Goal: Information Seeking & Learning: Learn about a topic

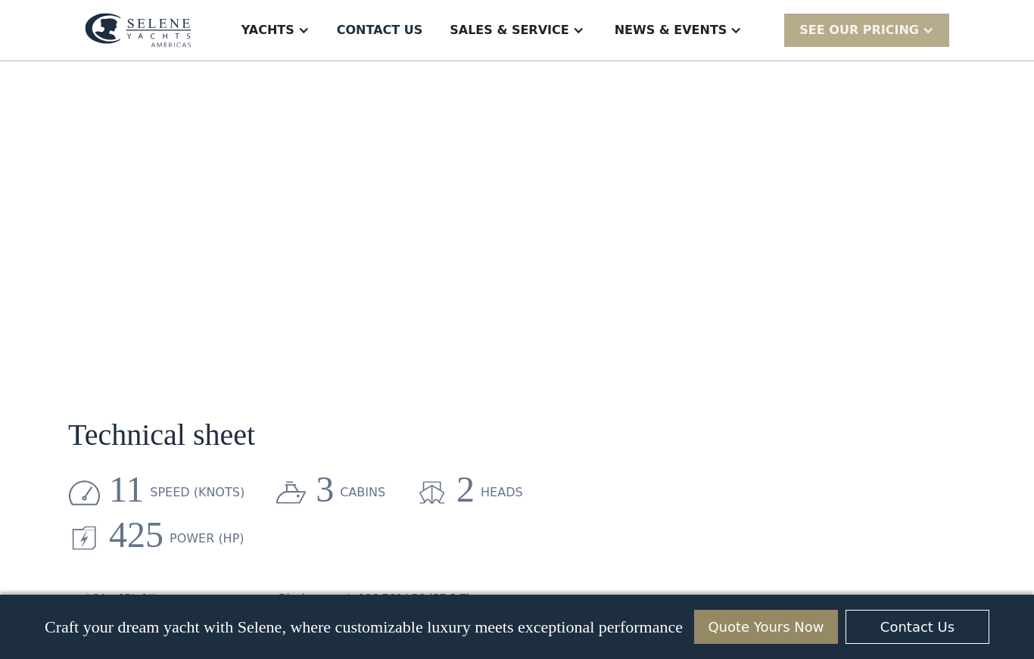
scroll to position [1649, 0]
click at [567, 16] on div "Sales & Service" at bounding box center [516, 30] width 164 height 61
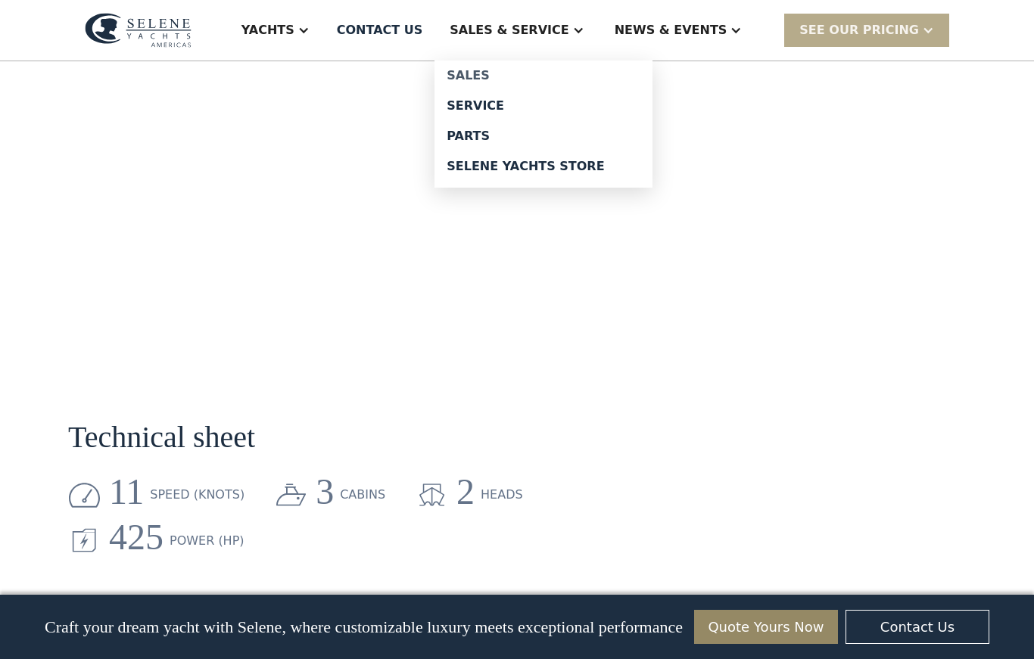
click at [530, 67] on link "Sales" at bounding box center [543, 76] width 218 height 30
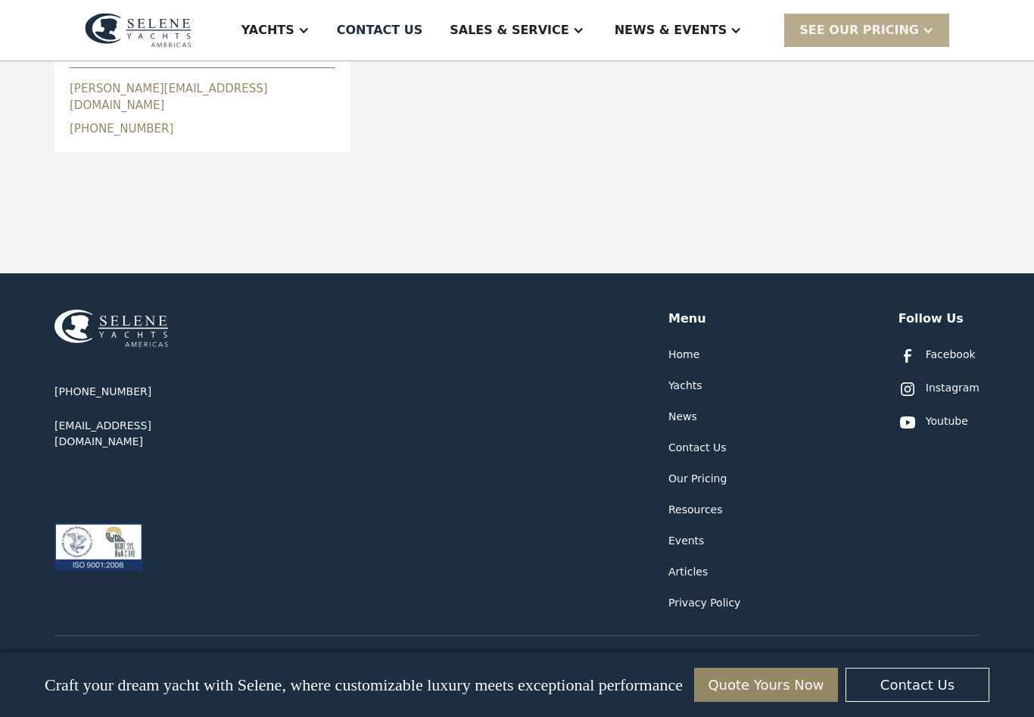
scroll to position [1251, 0]
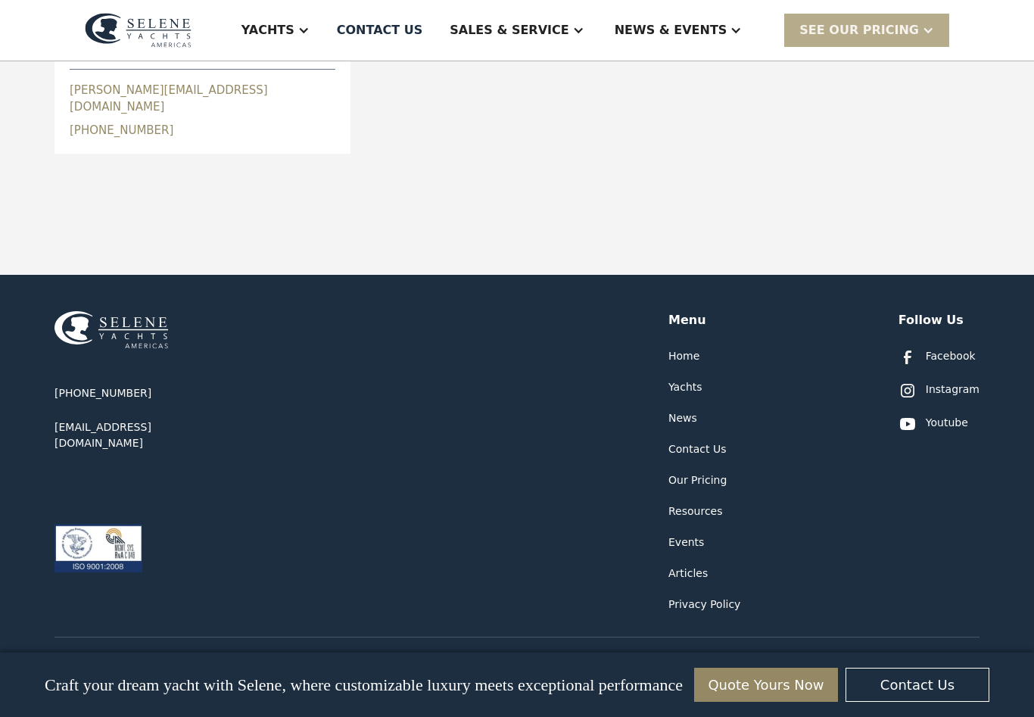
click at [691, 379] on div "Yachts" at bounding box center [685, 387] width 34 height 16
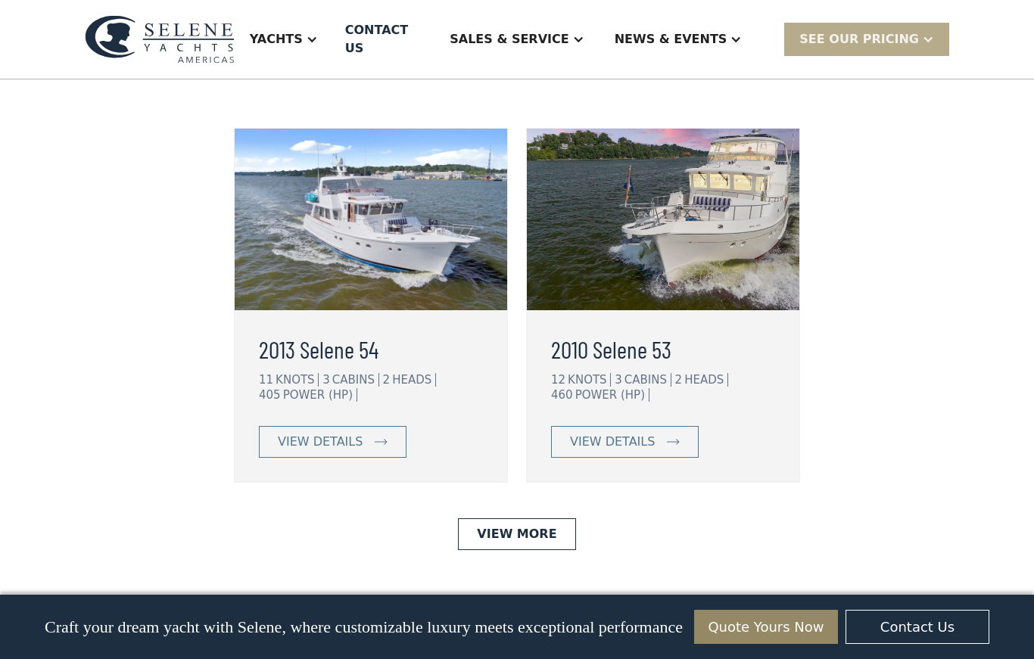
scroll to position [3880, 0]
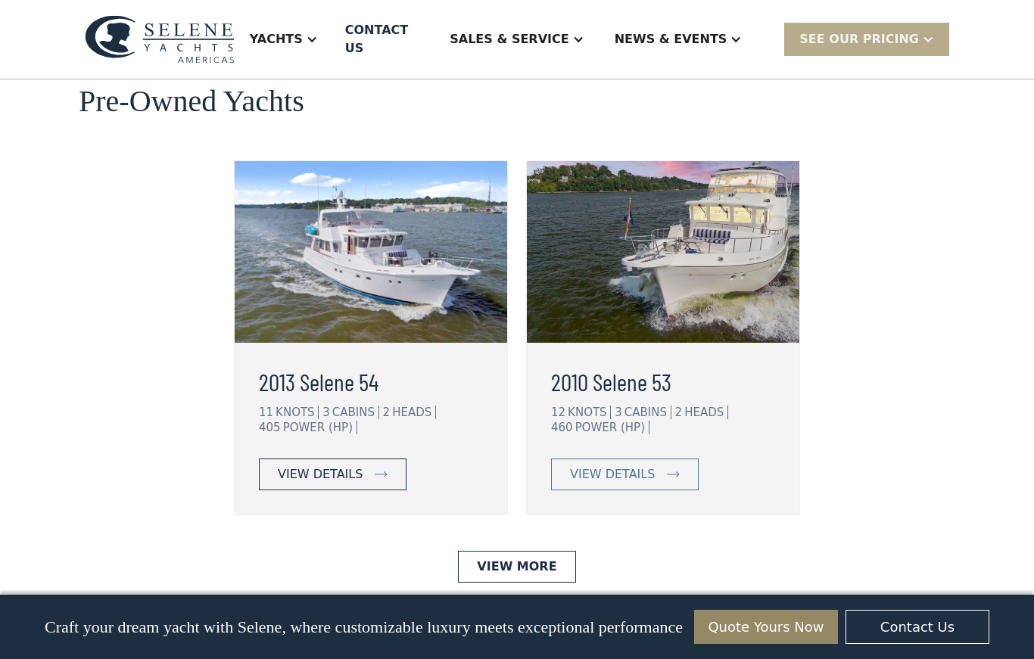
click at [305, 465] on div "view details" at bounding box center [320, 474] width 85 height 18
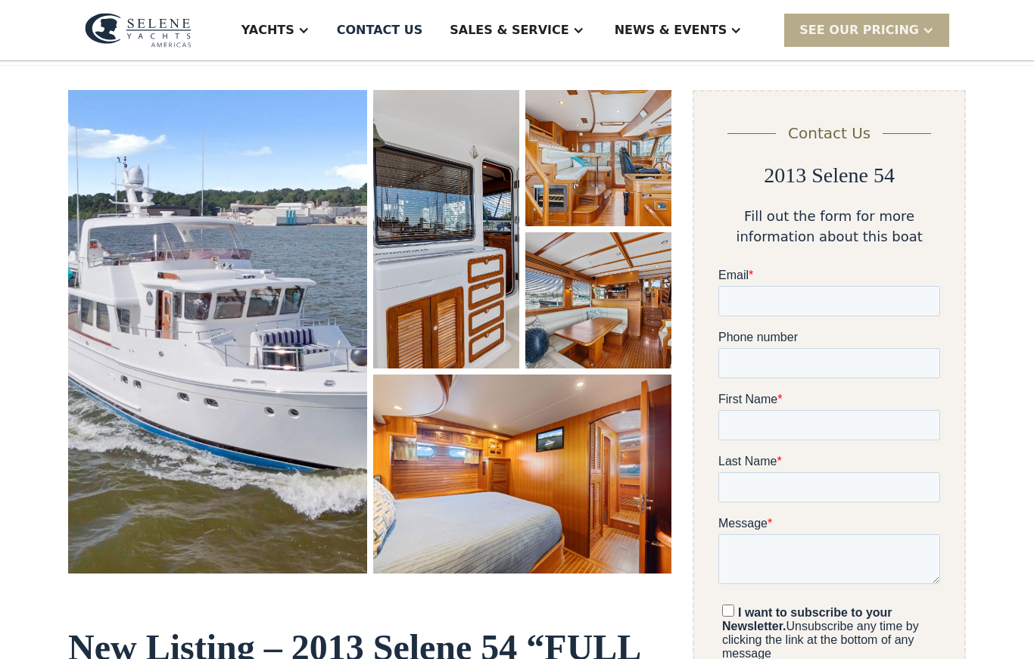
scroll to position [187, 0]
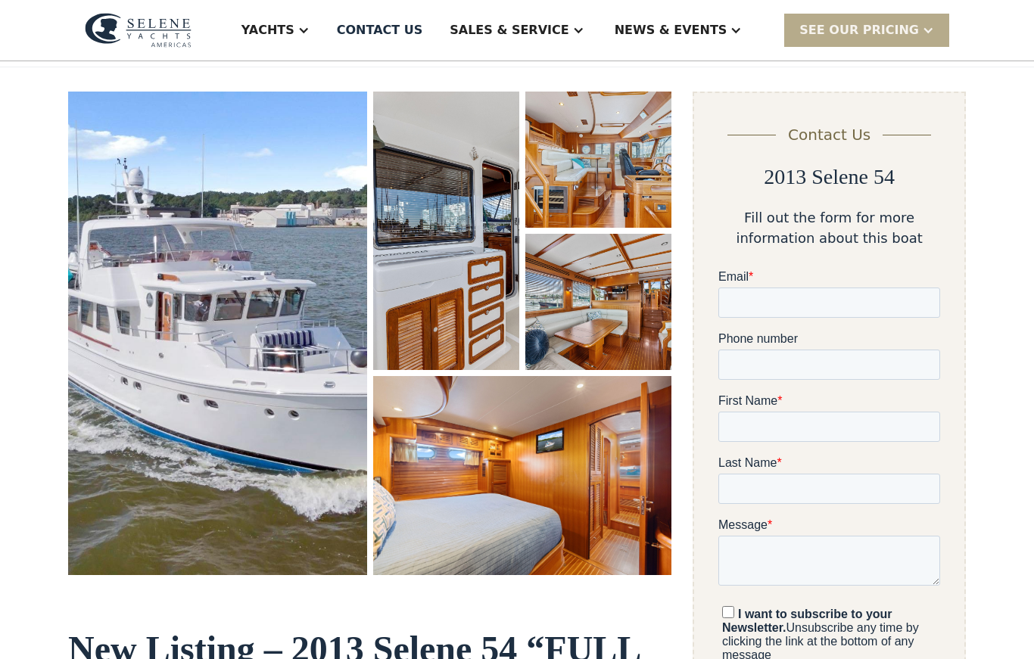
click at [582, 169] on img "open lightbox" at bounding box center [598, 160] width 146 height 136
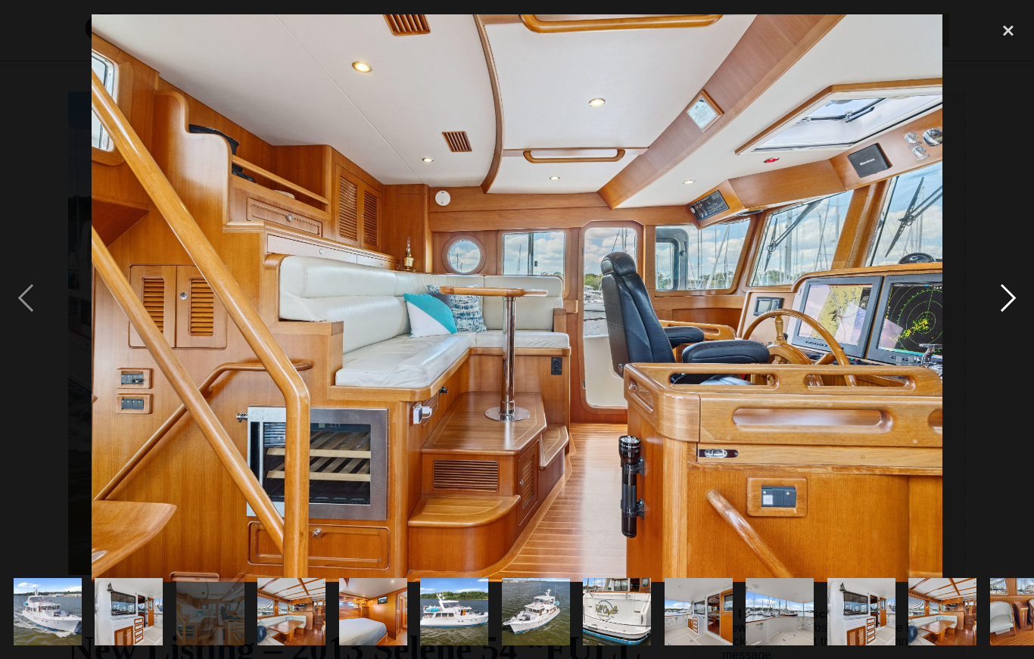
click at [1012, 304] on div "next image" at bounding box center [1007, 299] width 51 height 570
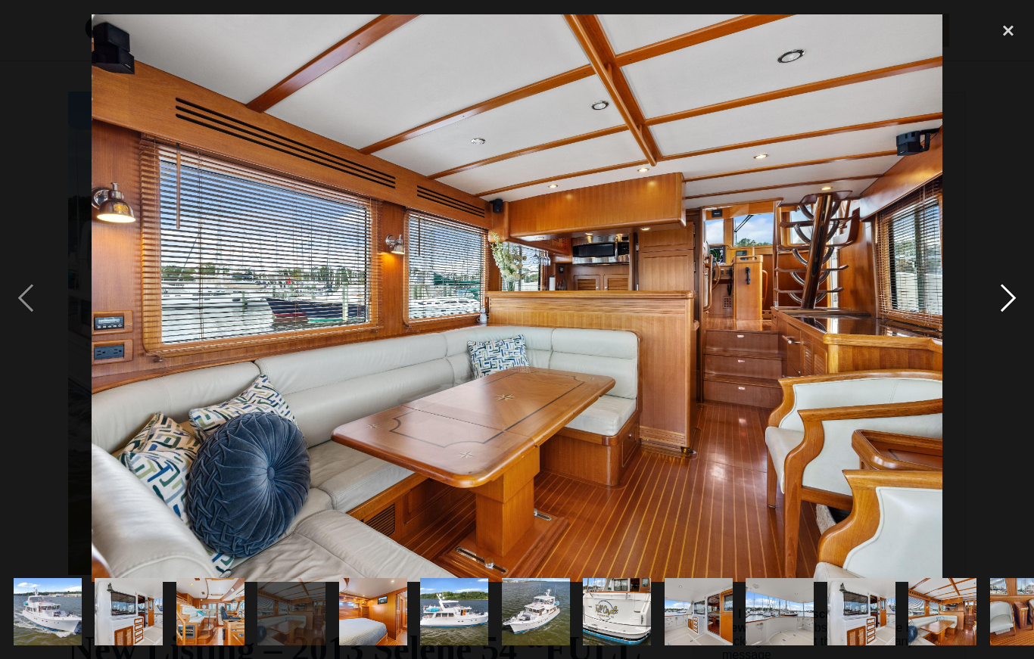
click at [999, 309] on div "next image" at bounding box center [1007, 299] width 51 height 570
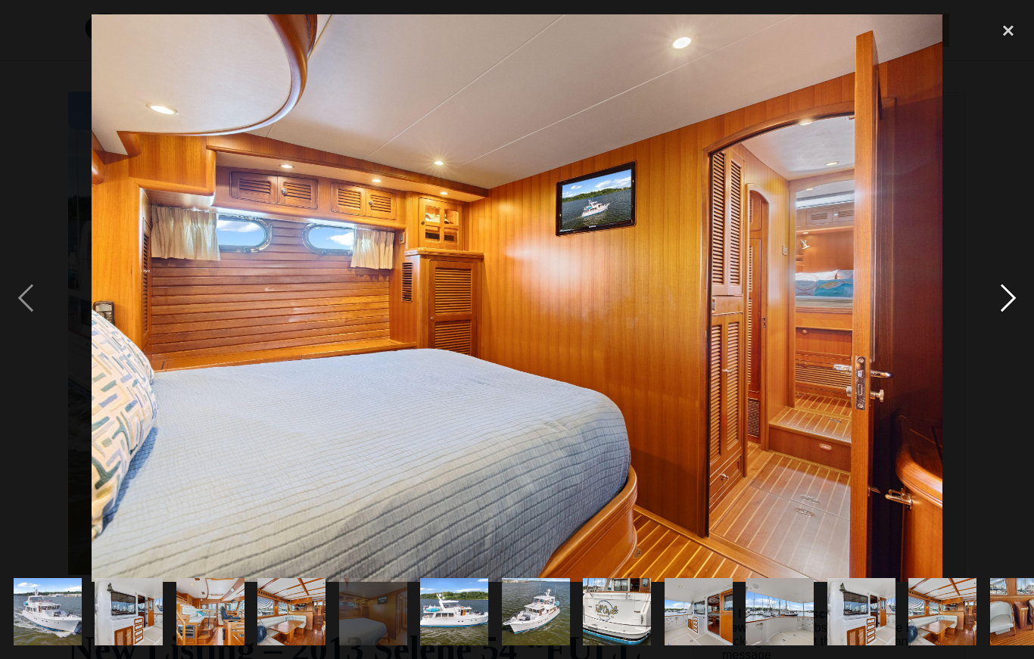
click at [1007, 298] on div "next image" at bounding box center [1007, 299] width 51 height 570
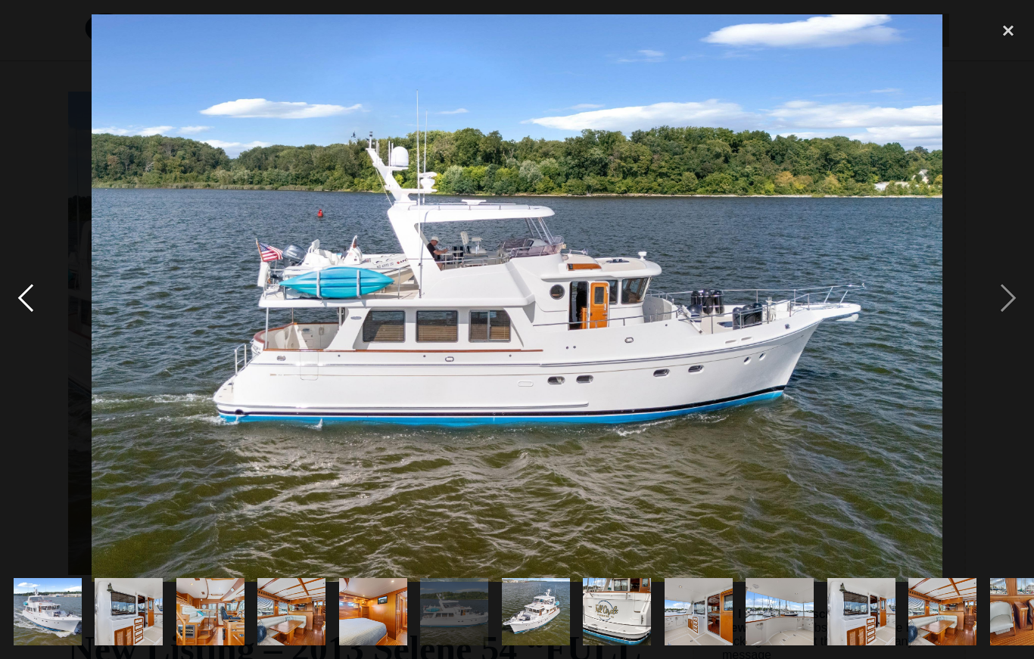
click at [26, 294] on div "previous image" at bounding box center [25, 299] width 51 height 570
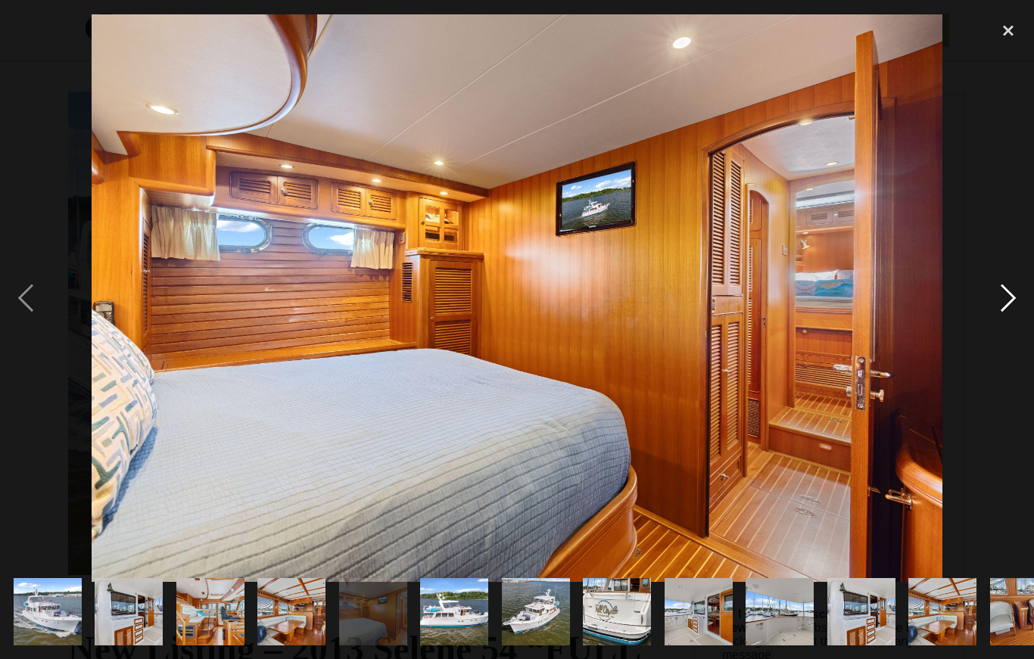
click at [1010, 300] on div "next image" at bounding box center [1007, 299] width 51 height 570
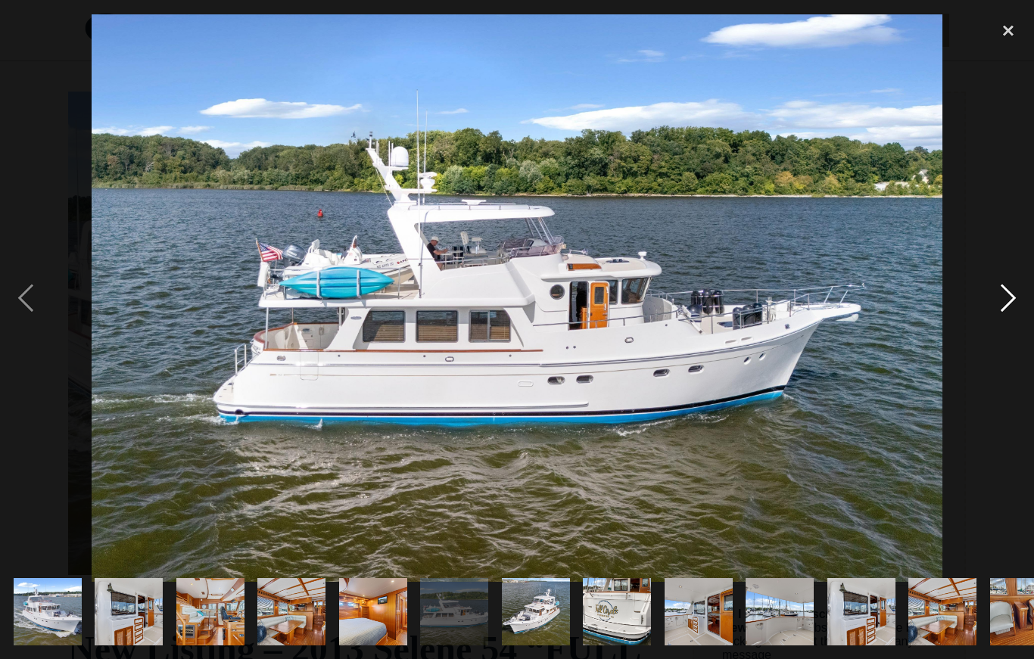
click at [1007, 299] on div "next image" at bounding box center [1007, 299] width 51 height 570
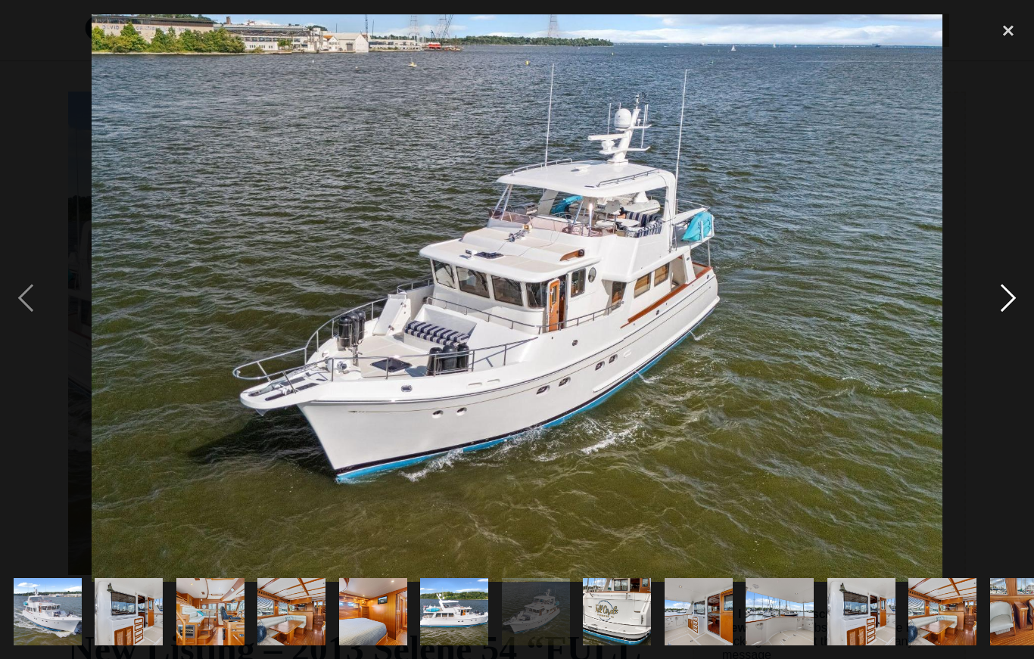
click at [1015, 289] on div "next image" at bounding box center [1007, 299] width 51 height 570
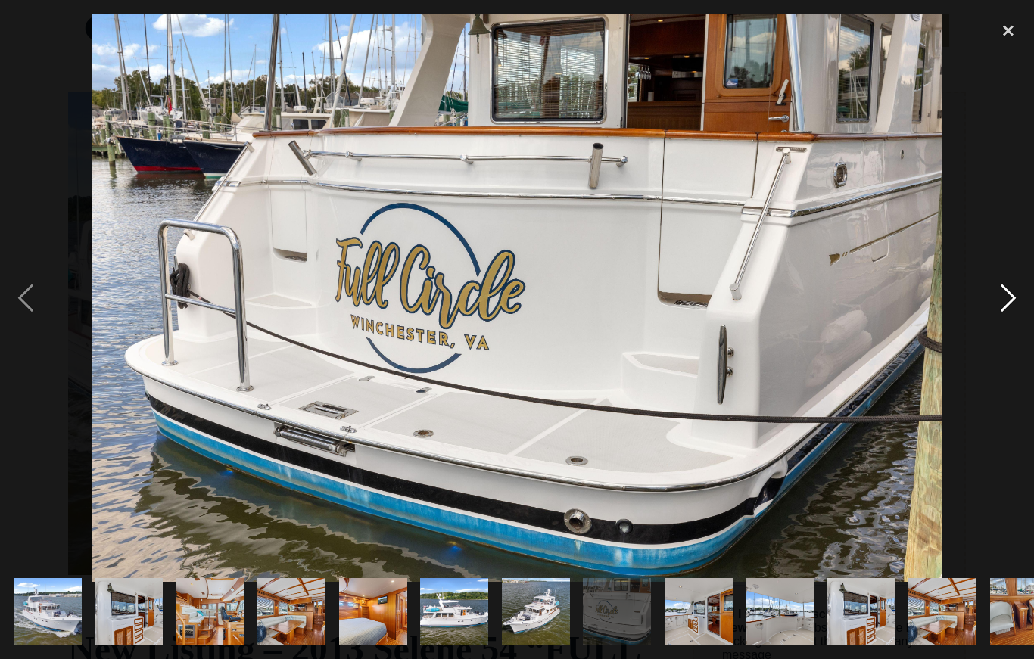
click at [1004, 294] on div "next image" at bounding box center [1007, 299] width 51 height 570
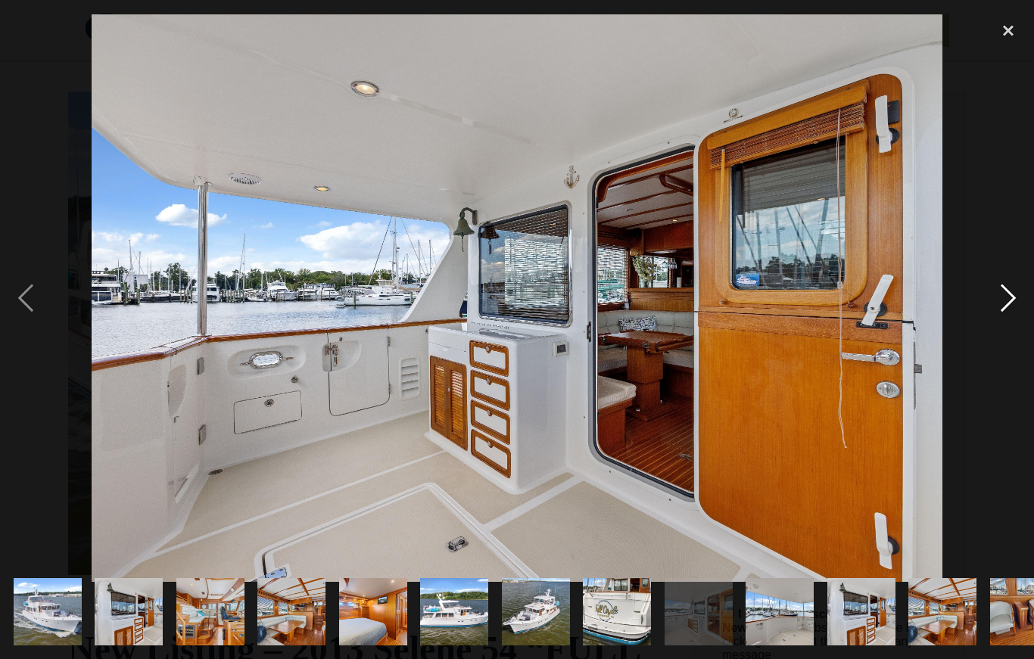
click at [1005, 288] on div "next image" at bounding box center [1007, 299] width 51 height 570
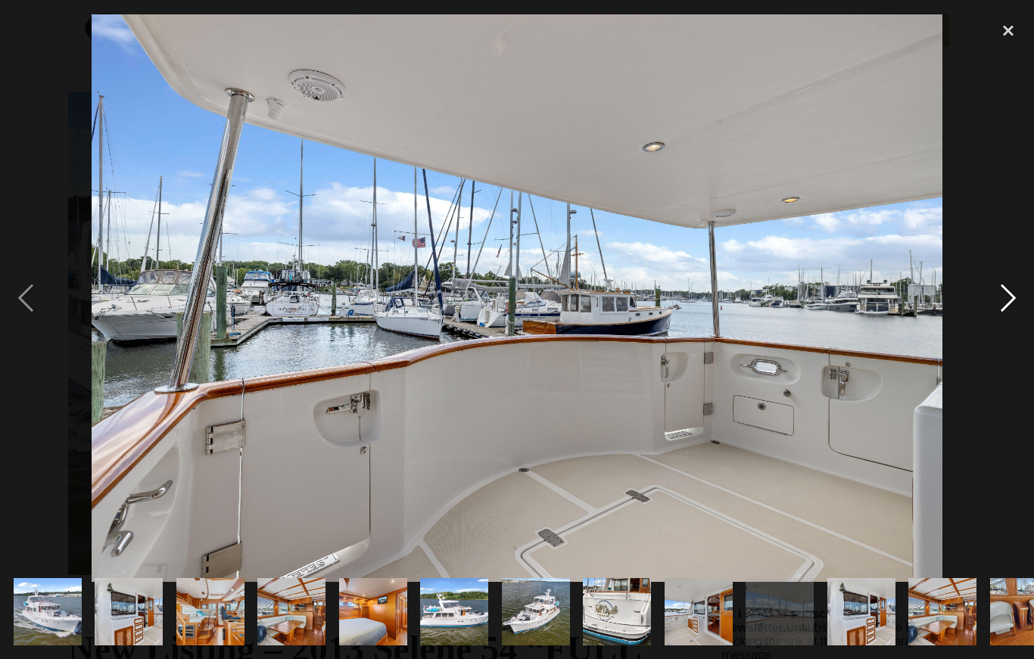
click at [994, 306] on div "next image" at bounding box center [1007, 299] width 51 height 570
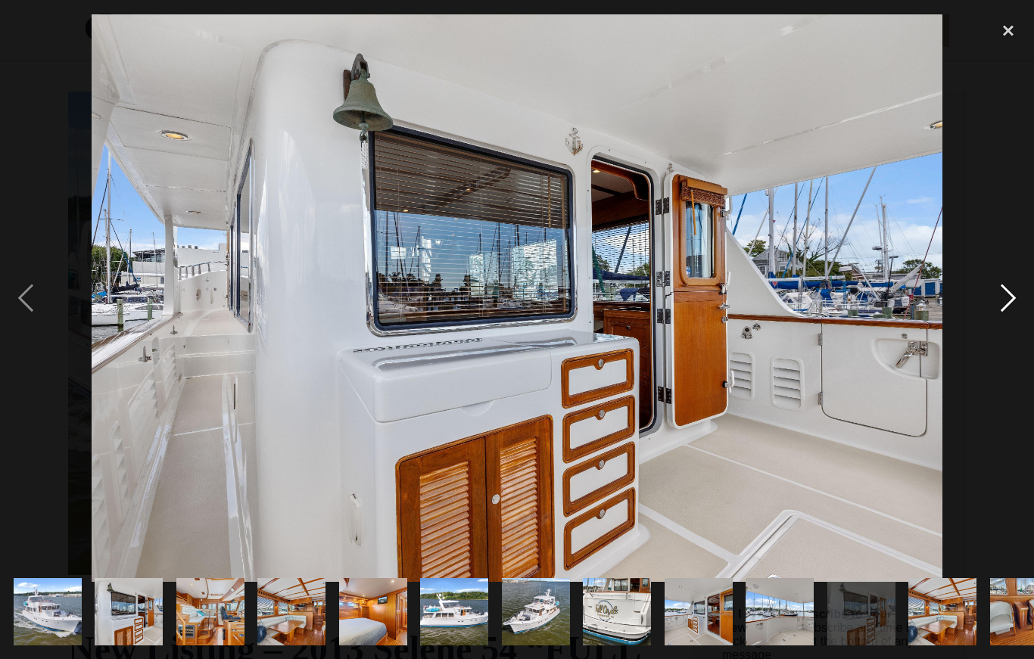
click at [994, 303] on div "next image" at bounding box center [1007, 299] width 51 height 570
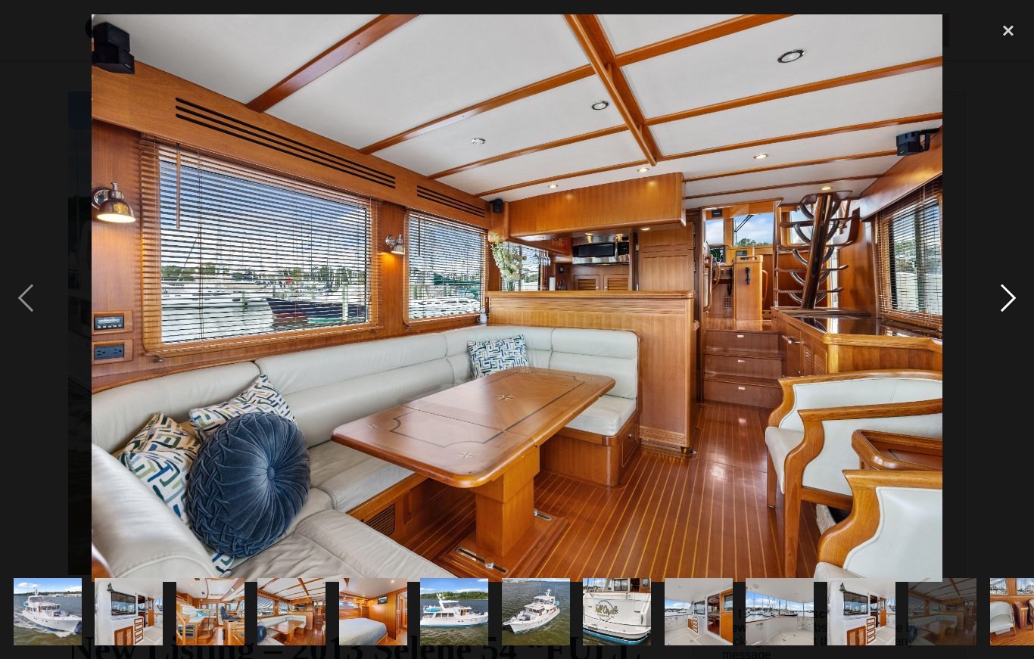
click at [992, 306] on div "next image" at bounding box center [1007, 299] width 51 height 570
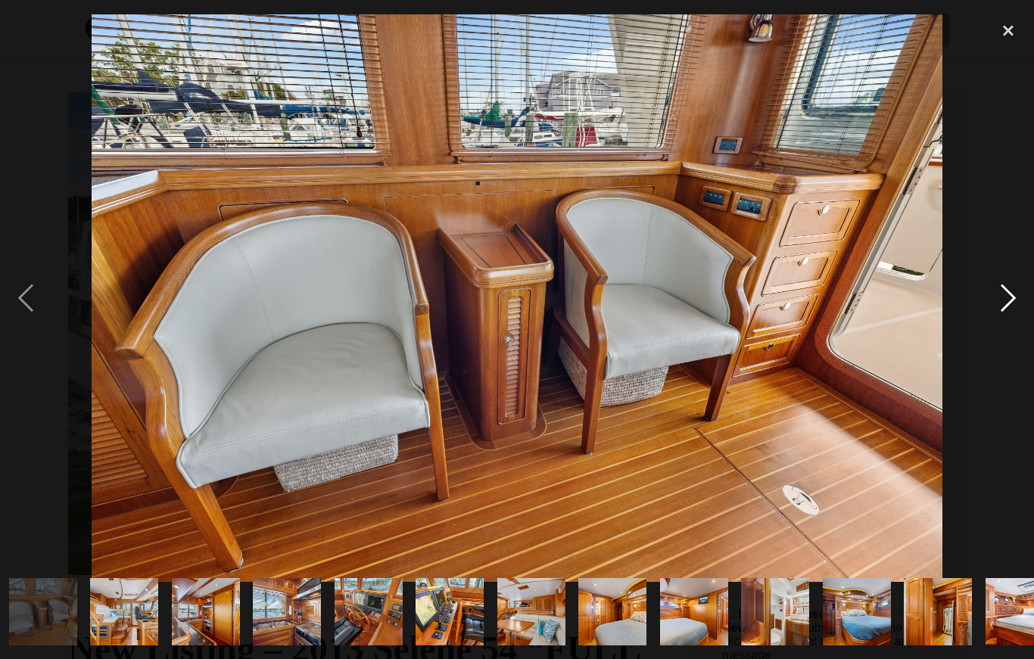
scroll to position [0, 983]
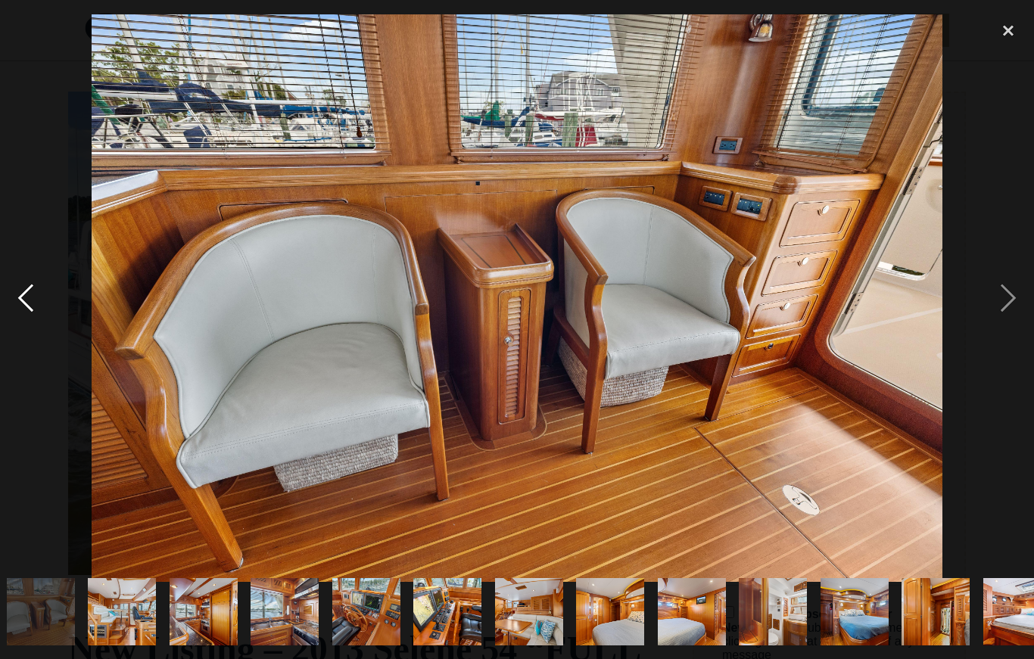
click at [19, 291] on div "previous image" at bounding box center [25, 299] width 51 height 570
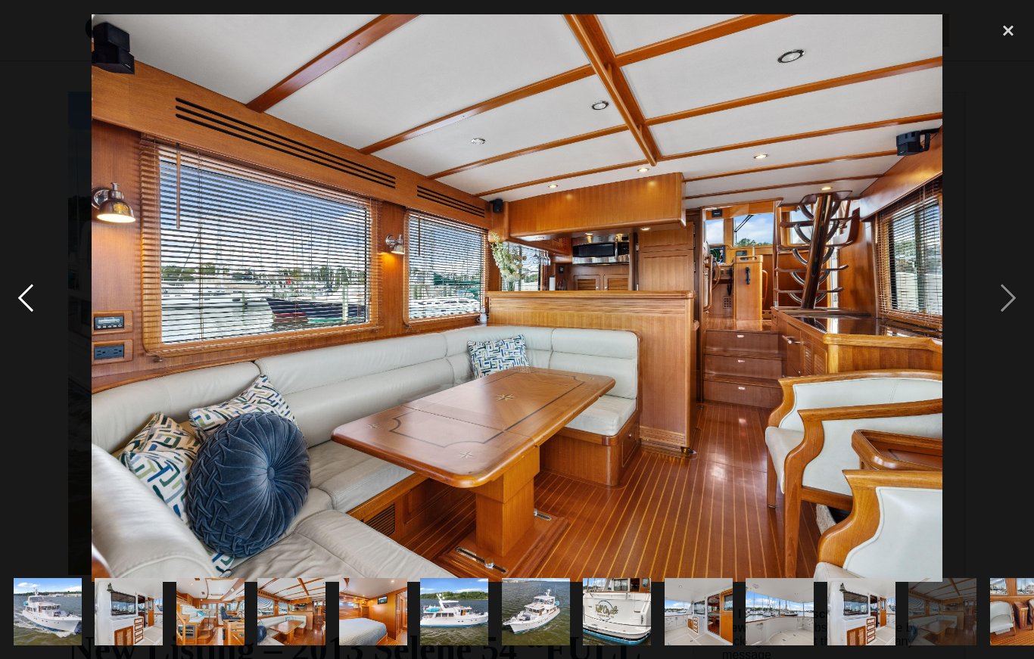
scroll to position [0, 0]
click at [1008, 303] on div "next image" at bounding box center [1007, 299] width 51 height 570
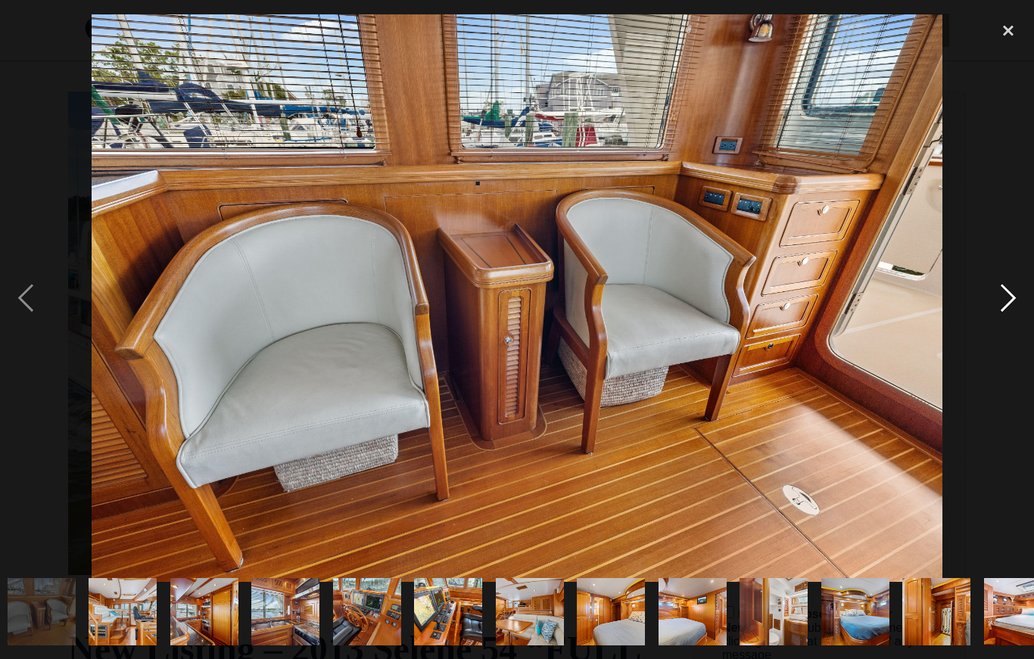
scroll to position [0, 983]
click at [1007, 308] on div "next image" at bounding box center [1007, 299] width 51 height 570
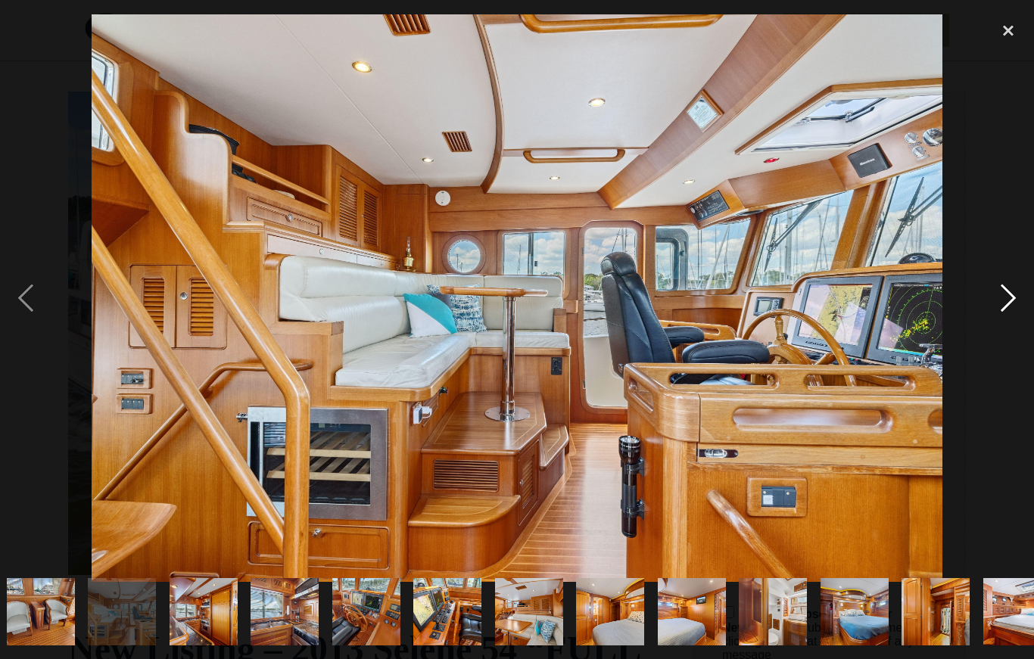
click at [1006, 309] on div "next image" at bounding box center [1007, 299] width 51 height 570
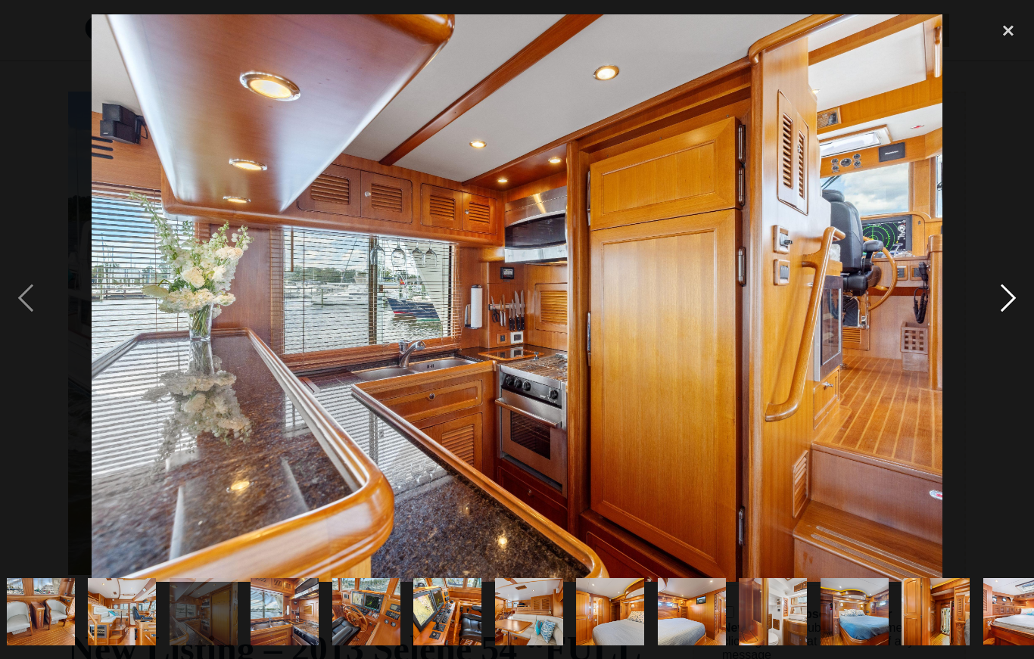
click at [1003, 301] on div "next image" at bounding box center [1007, 299] width 51 height 570
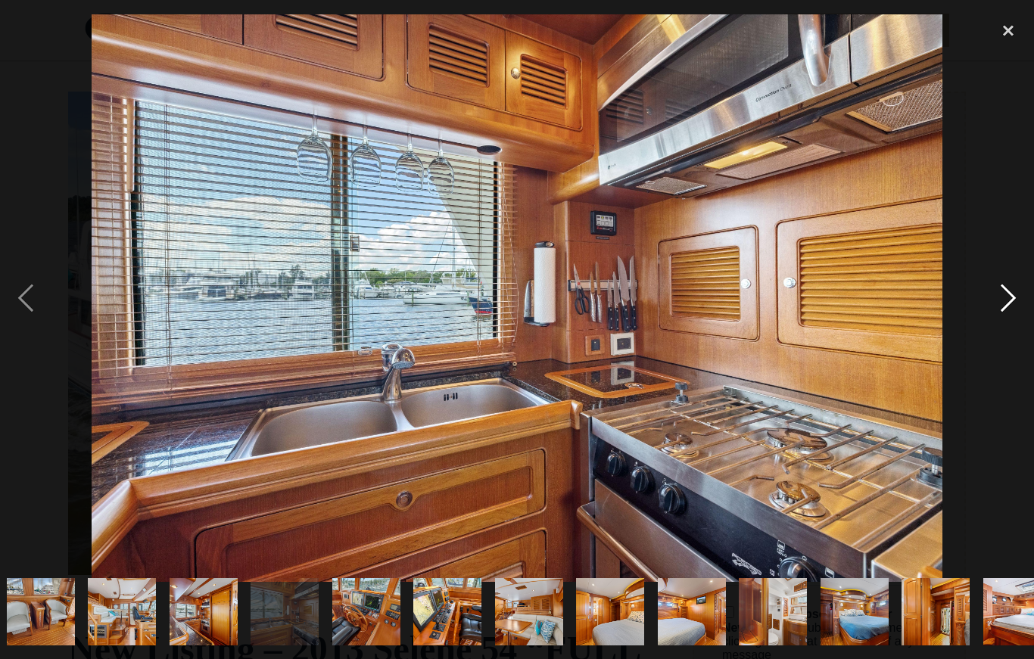
click at [1007, 310] on div "next image" at bounding box center [1007, 299] width 51 height 570
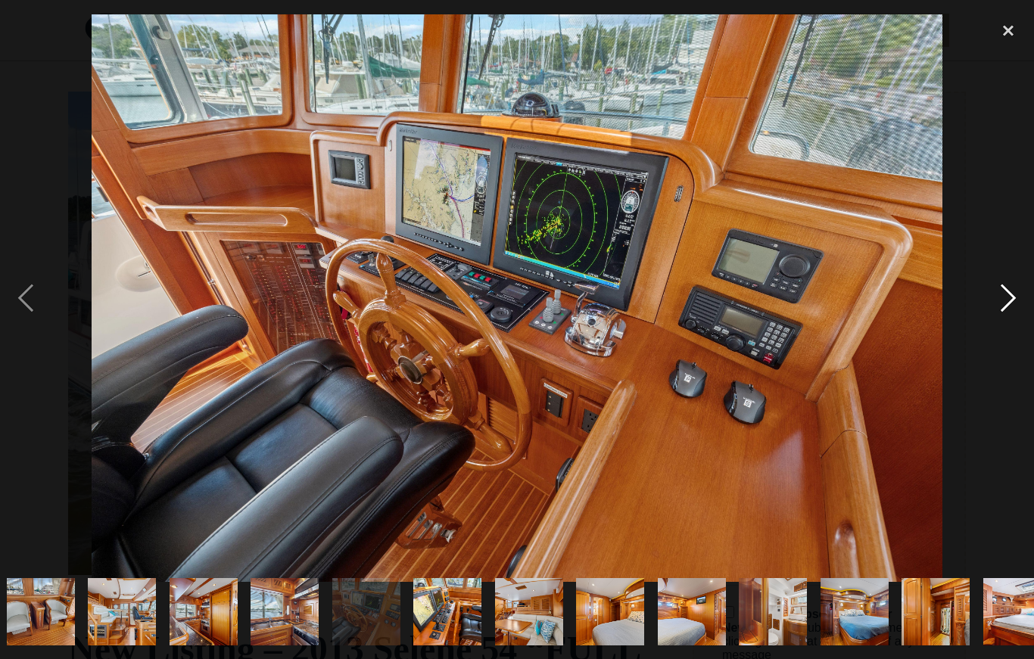
click at [1004, 297] on div "next image" at bounding box center [1007, 299] width 51 height 570
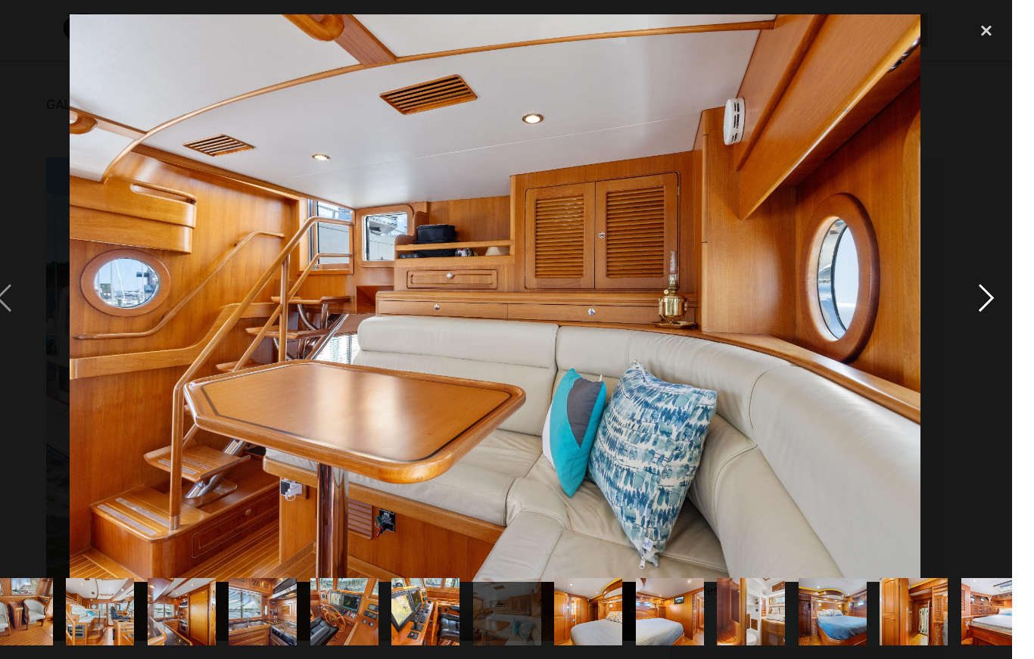
scroll to position [130, 0]
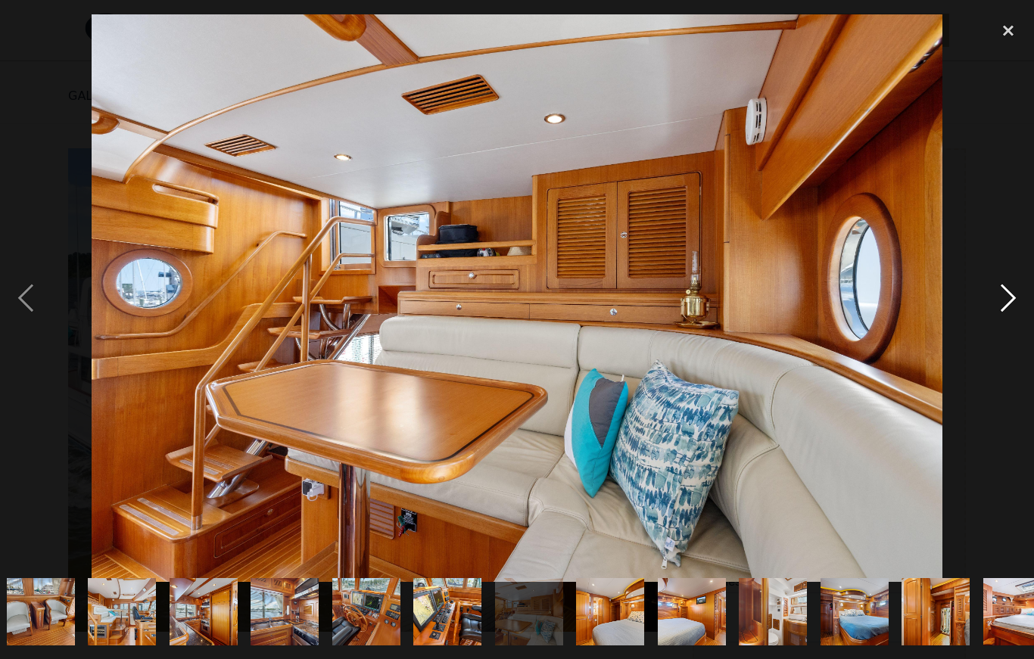
click at [1006, 310] on div "next image" at bounding box center [1007, 299] width 51 height 570
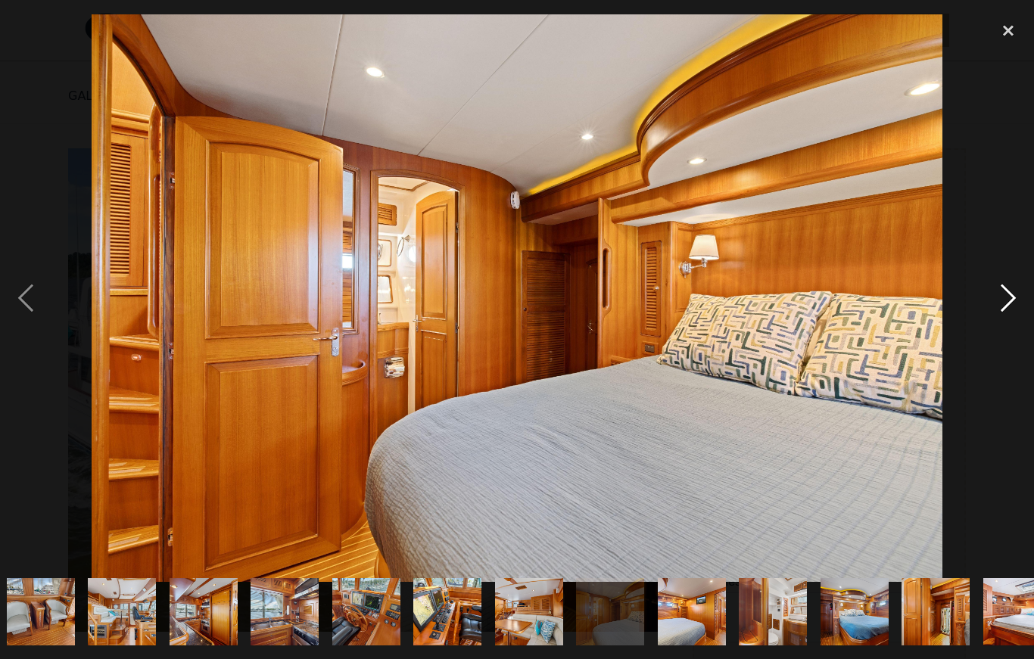
click at [1001, 312] on div "next image" at bounding box center [1007, 299] width 51 height 570
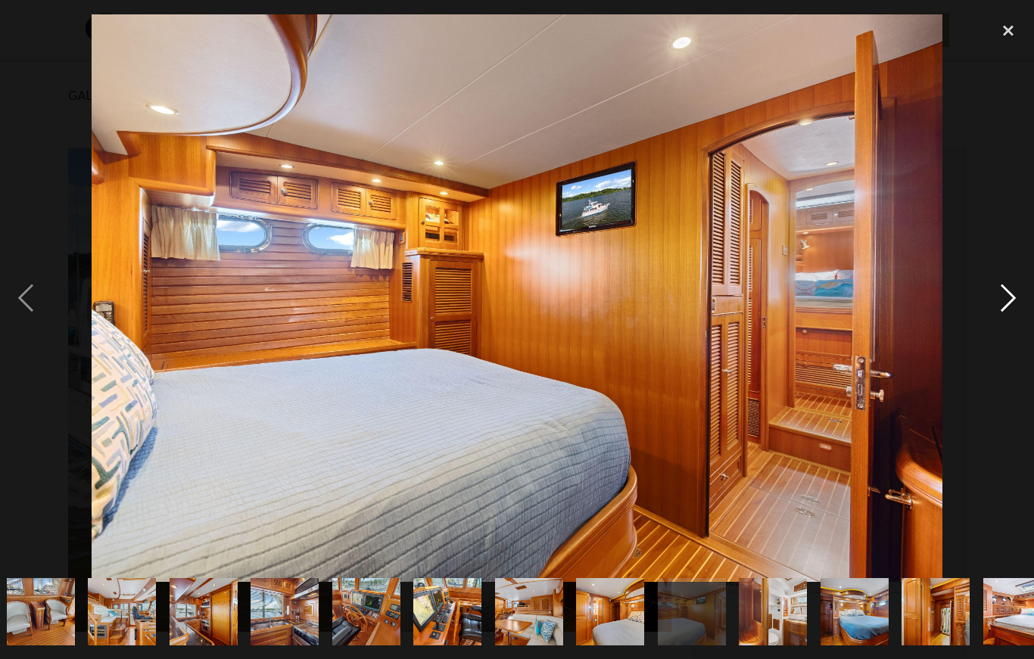
click at [994, 306] on div "next image" at bounding box center [1007, 299] width 51 height 570
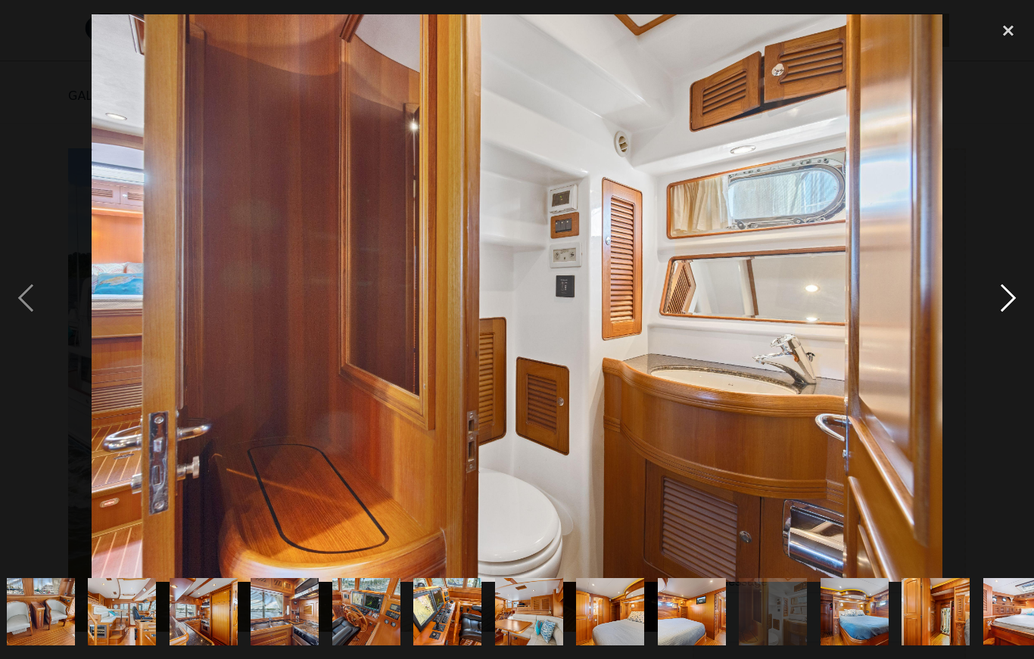
click at [997, 308] on div "next image" at bounding box center [1007, 299] width 51 height 570
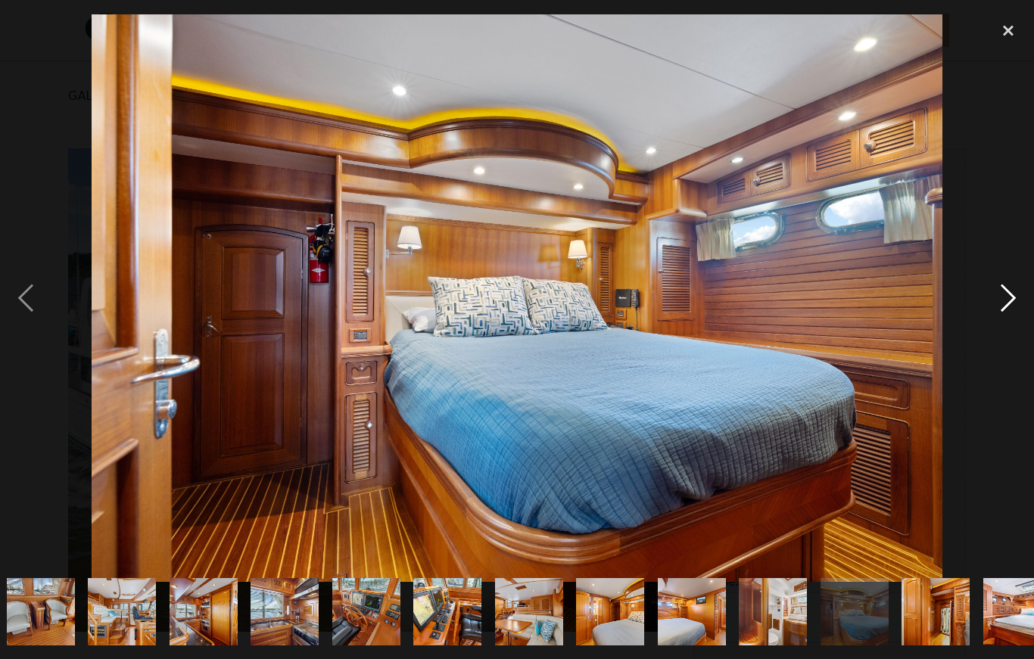
click at [997, 312] on div "next image" at bounding box center [1007, 299] width 51 height 570
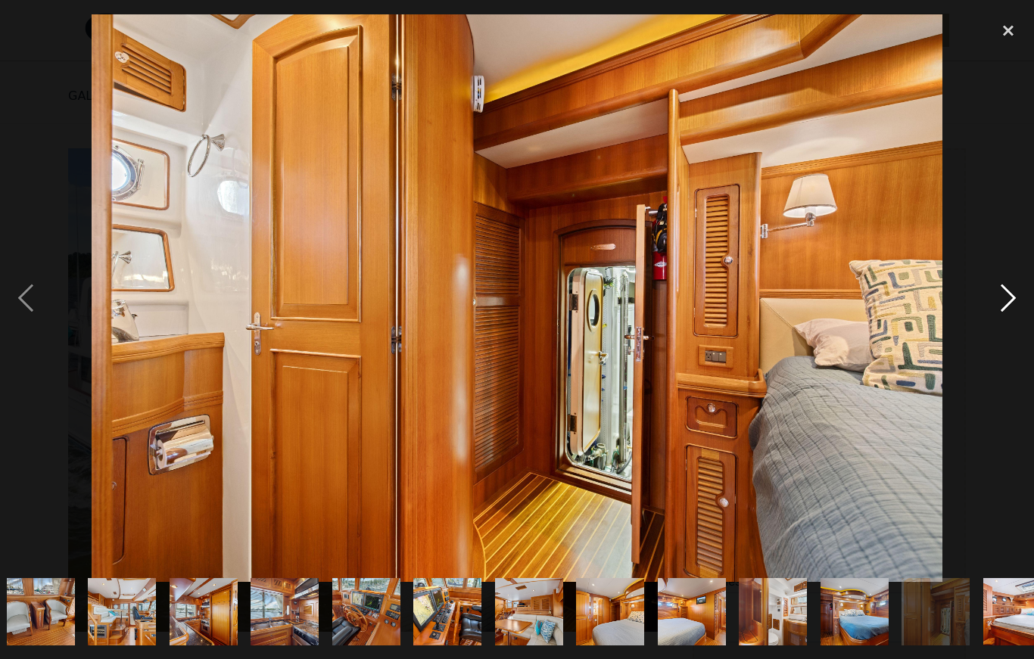
click at [1012, 294] on div "next image" at bounding box center [1007, 299] width 51 height 570
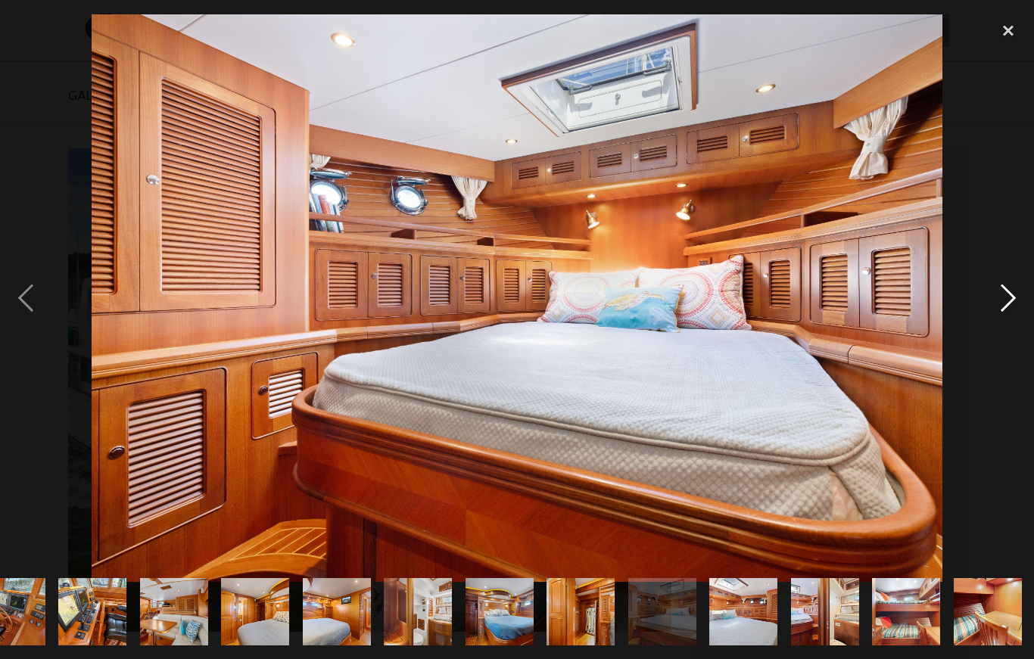
scroll to position [0, 1339]
click at [1006, 295] on div "next image" at bounding box center [1007, 299] width 51 height 570
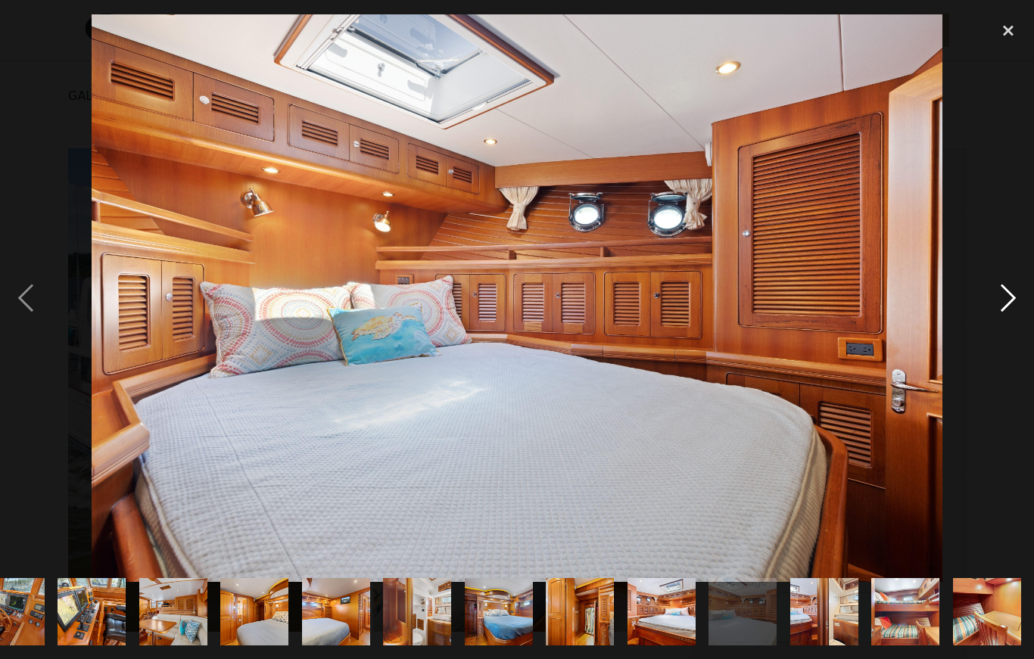
click at [1005, 299] on div "next image" at bounding box center [1007, 299] width 51 height 570
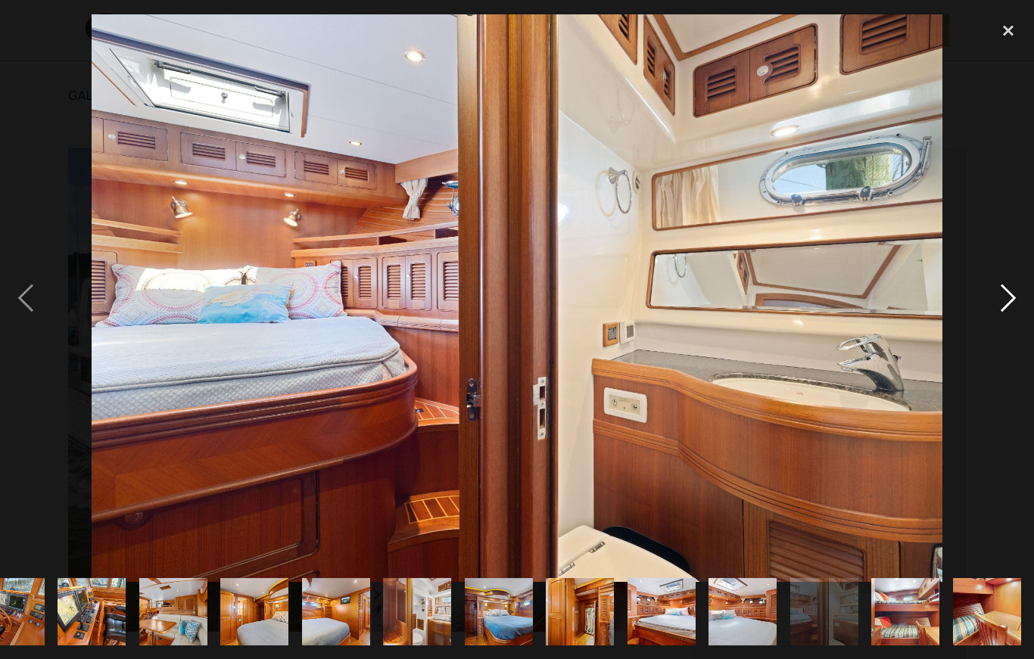
click at [1012, 297] on div "next image" at bounding box center [1007, 299] width 51 height 570
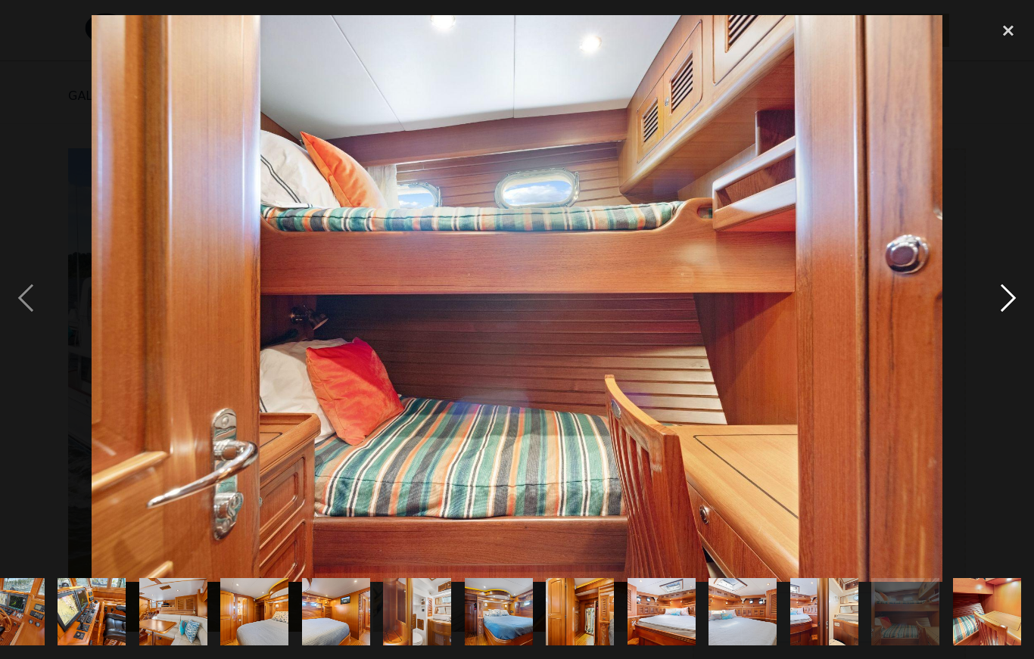
click at [997, 300] on div "next image" at bounding box center [1007, 299] width 51 height 570
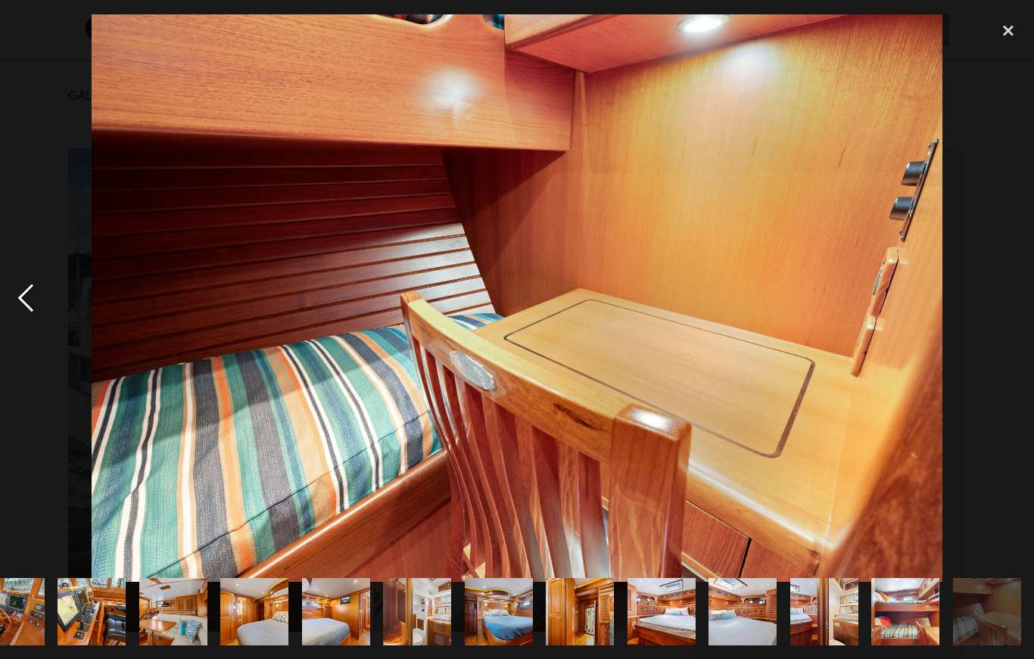
click at [14, 308] on div "previous image" at bounding box center [25, 299] width 51 height 570
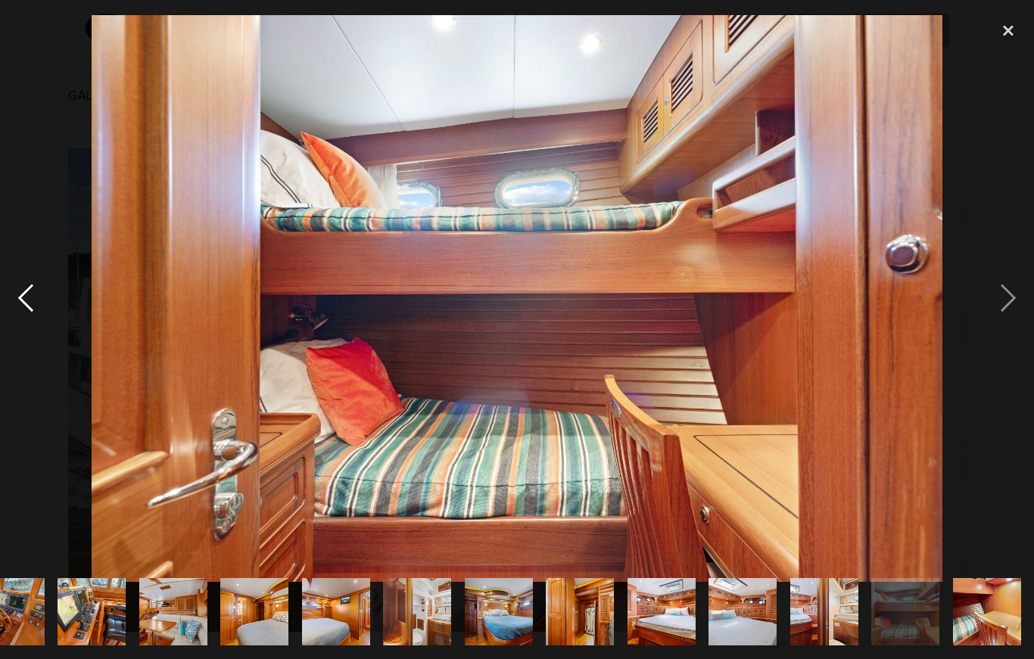
click at [30, 299] on div "previous image" at bounding box center [25, 299] width 51 height 570
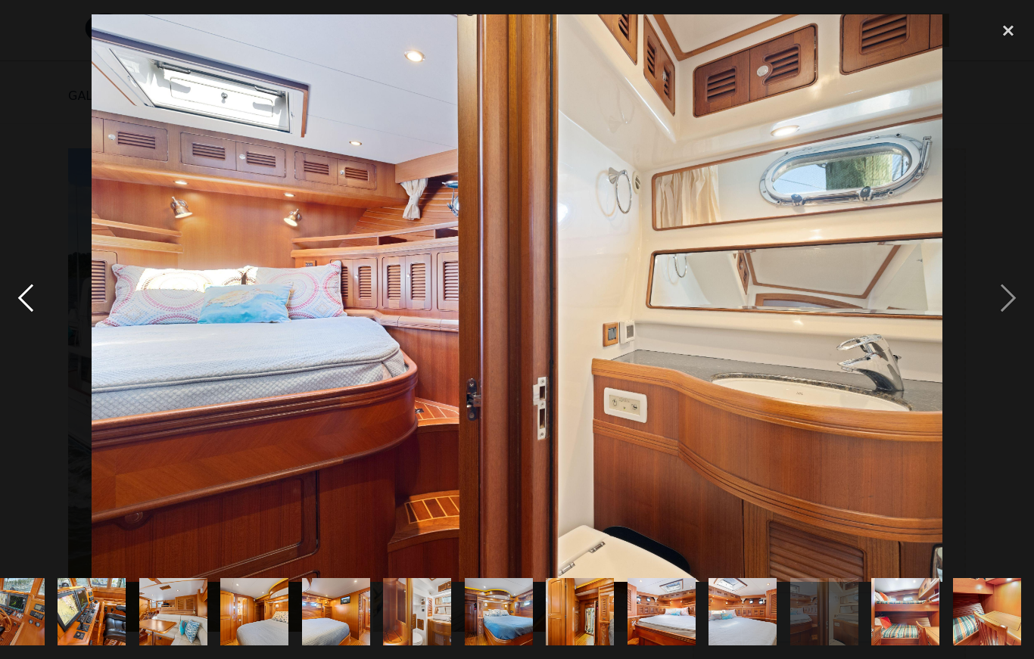
click at [32, 309] on div "previous image" at bounding box center [25, 299] width 51 height 570
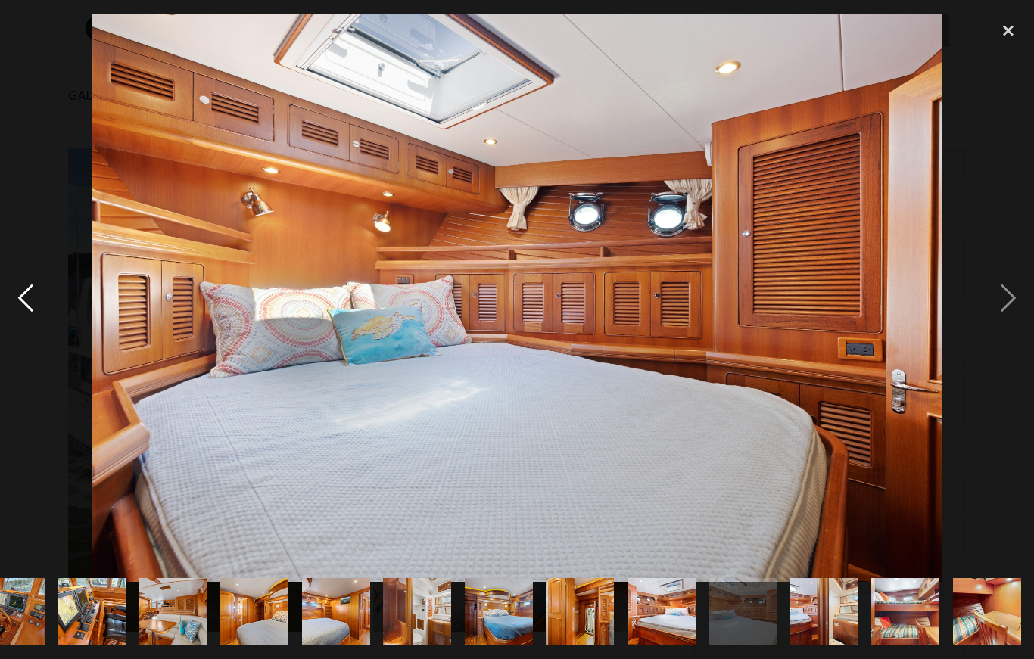
click at [39, 290] on div "previous image" at bounding box center [25, 299] width 51 height 570
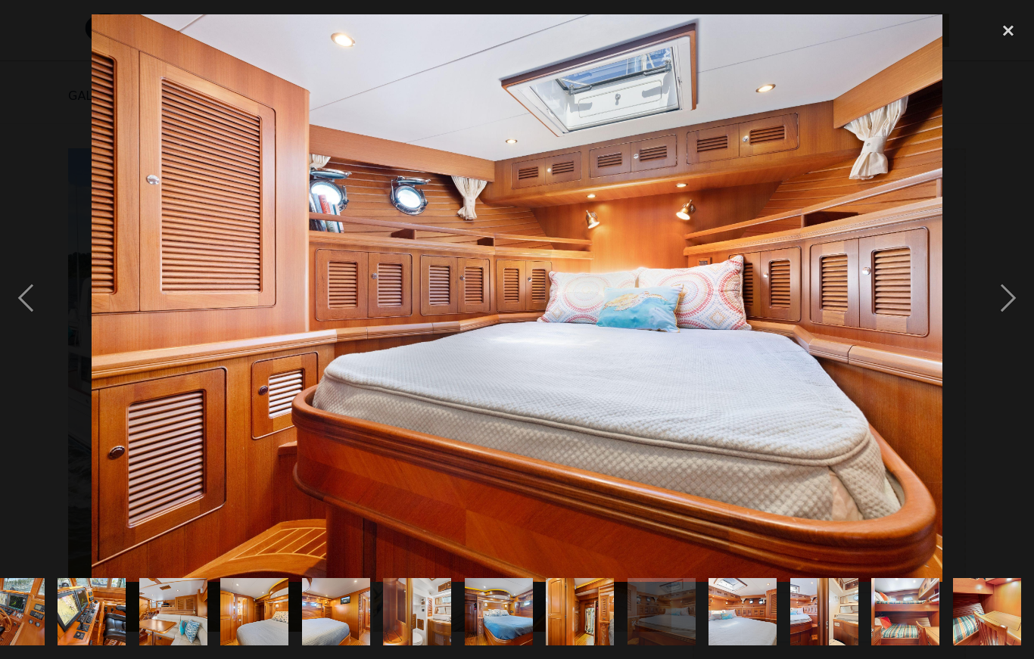
click at [54, 297] on div at bounding box center [517, 299] width 1034 height 570
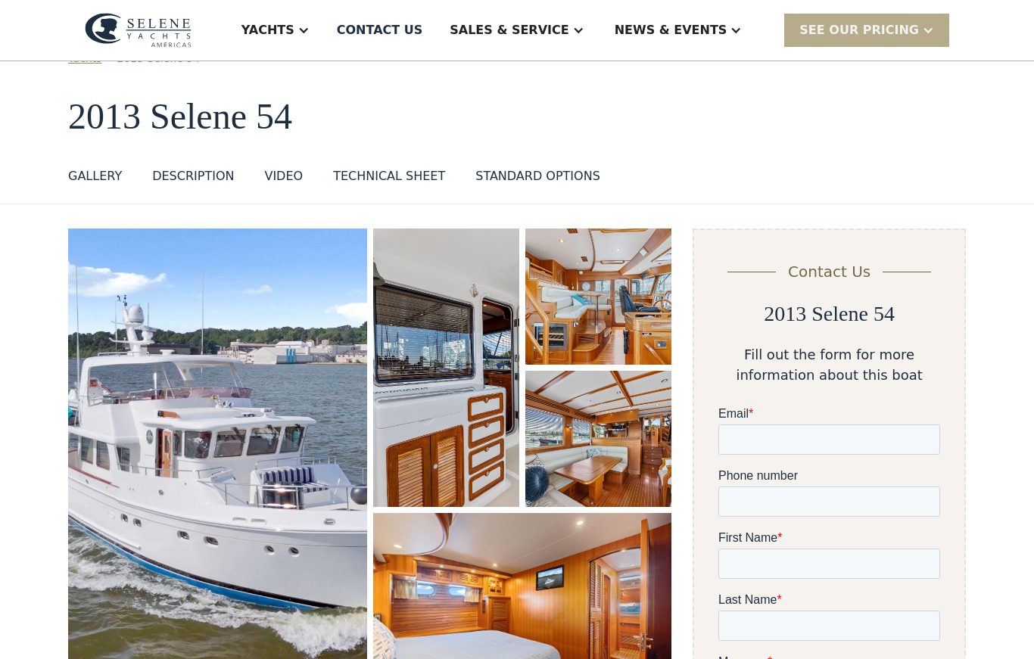
scroll to position [0, 0]
